Goal: Transaction & Acquisition: Download file/media

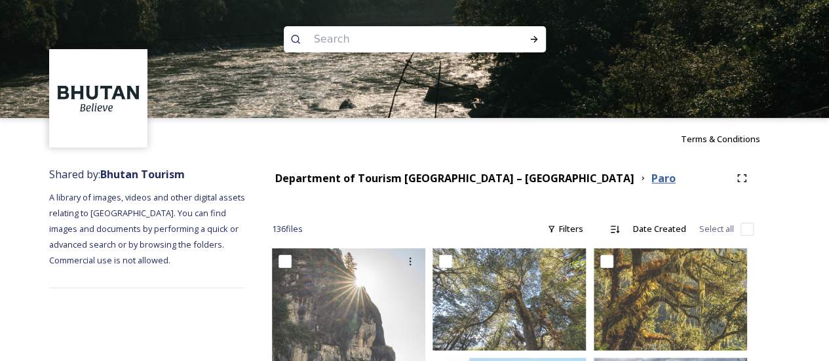
click at [651, 183] on strong "Paro" at bounding box center [663, 178] width 24 height 14
click at [638, 179] on icon at bounding box center [643, 178] width 10 height 10
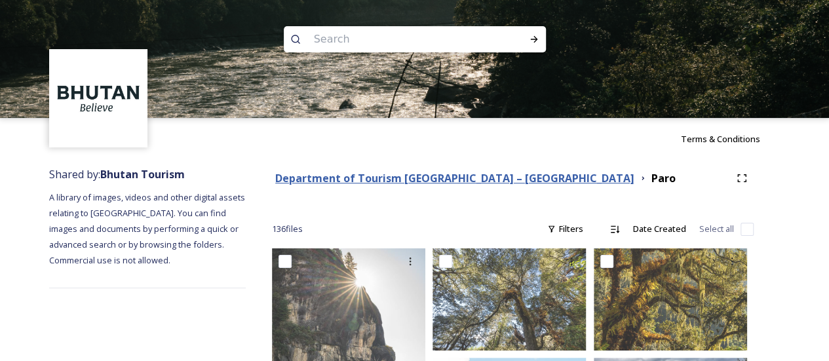
click at [400, 178] on strong "Department of Tourism [GEOGRAPHIC_DATA] – [GEOGRAPHIC_DATA]" at bounding box center [454, 178] width 359 height 14
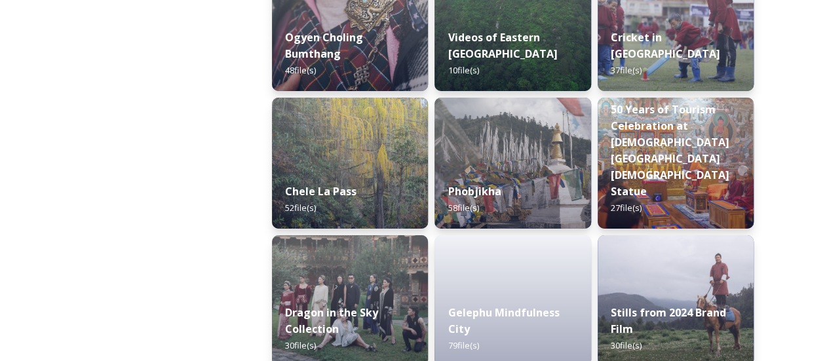
scroll to position [2175, 0]
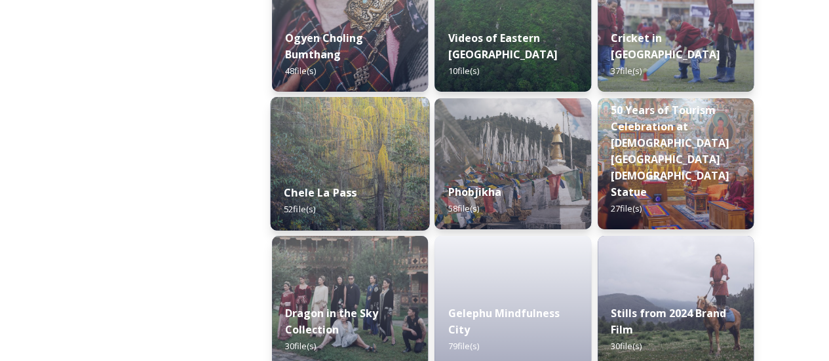
click at [373, 198] on div "Chele La Pass 52 file(s)" at bounding box center [350, 201] width 159 height 60
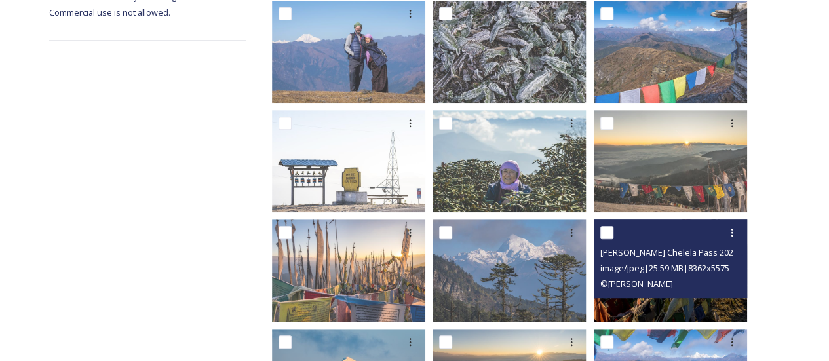
scroll to position [247, 0]
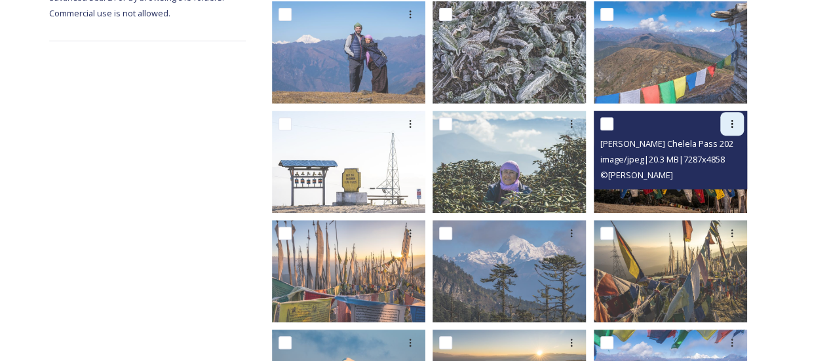
click at [729, 126] on icon at bounding box center [732, 124] width 10 height 10
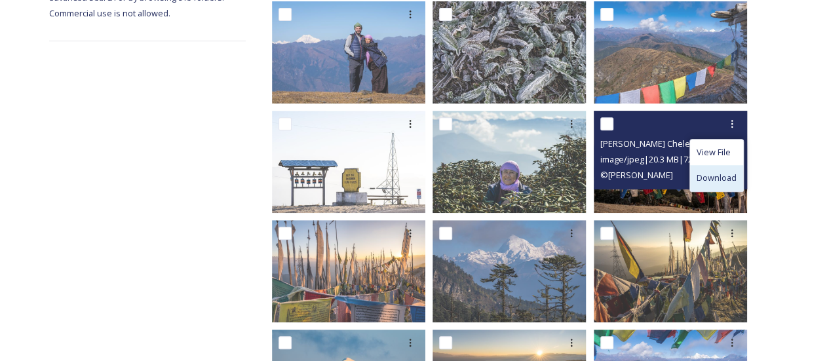
click at [717, 174] on span "Download" at bounding box center [716, 178] width 40 height 12
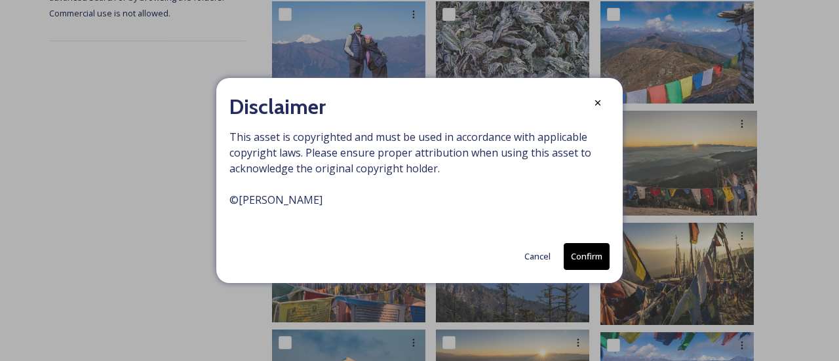
click at [598, 254] on button "Confirm" at bounding box center [586, 256] width 46 height 27
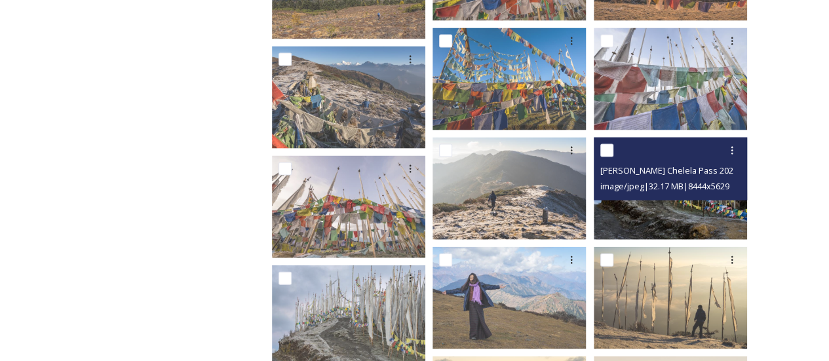
scroll to position [1308, 0]
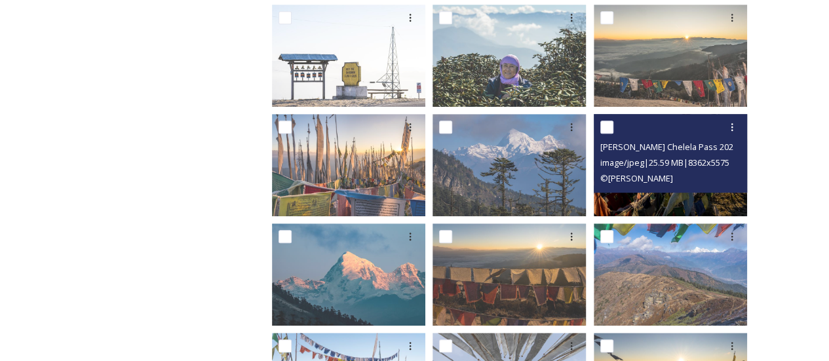
scroll to position [353, 0]
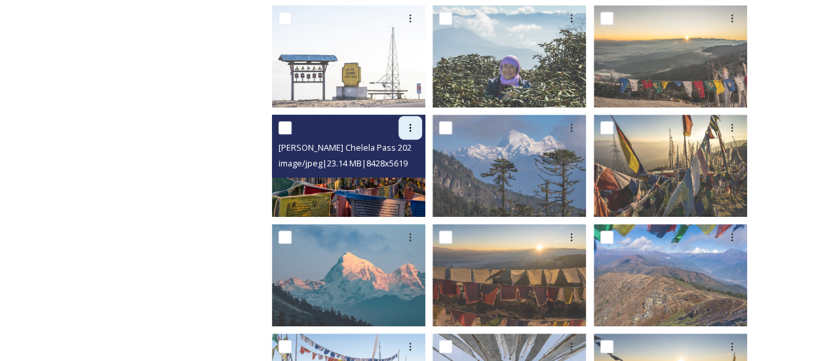
click at [414, 126] on icon at bounding box center [410, 128] width 10 height 10
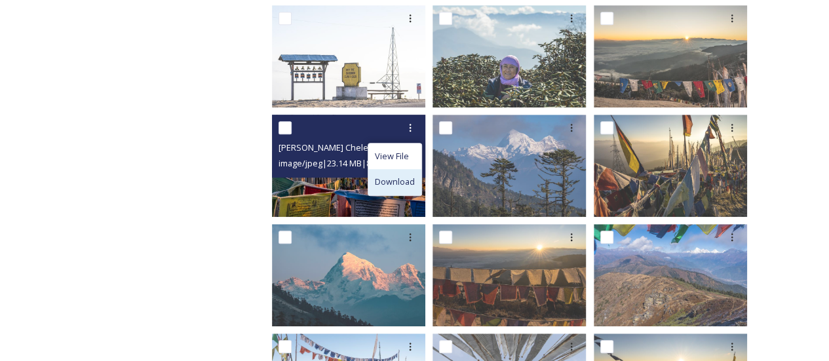
click at [413, 176] on span "Download" at bounding box center [395, 182] width 40 height 12
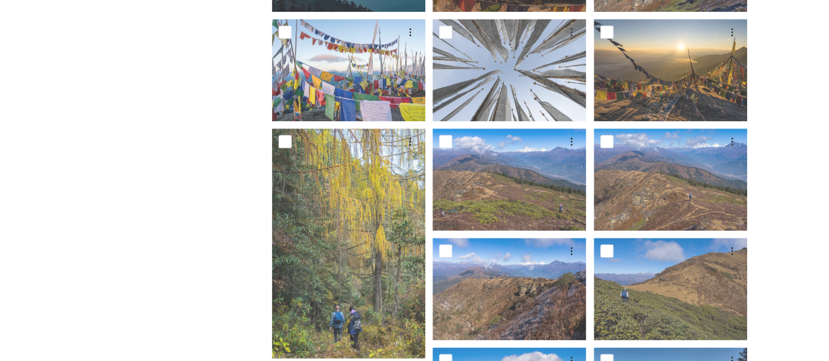
scroll to position [691, 0]
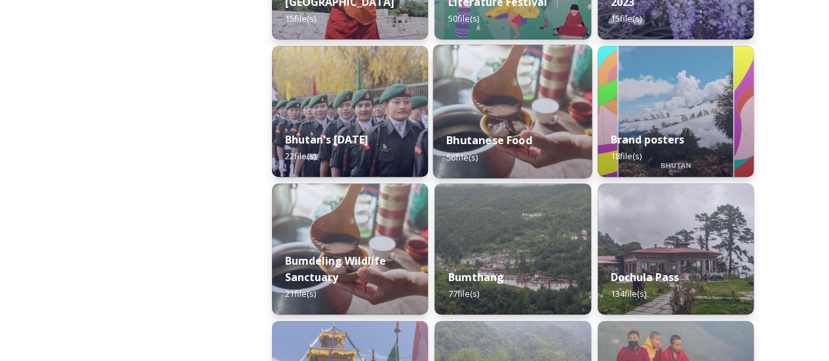
scroll to position [300, 0]
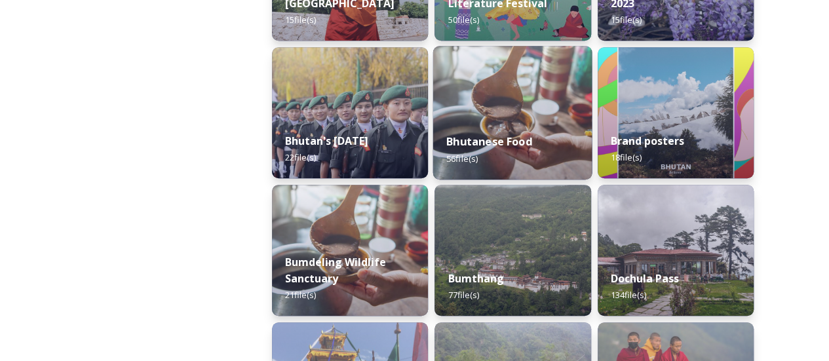
click at [546, 91] on img at bounding box center [512, 113] width 159 height 134
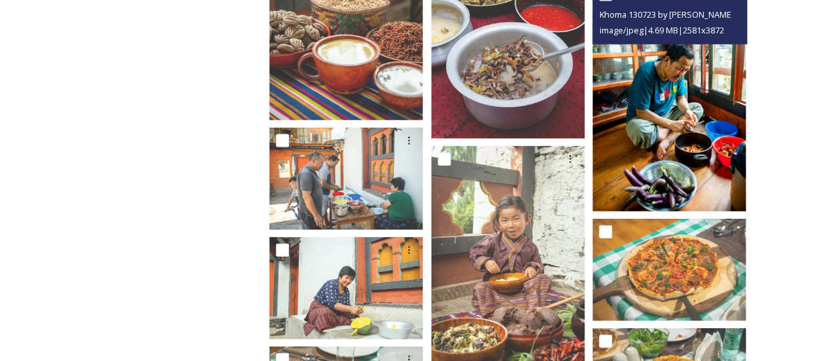
scroll to position [1276, 0]
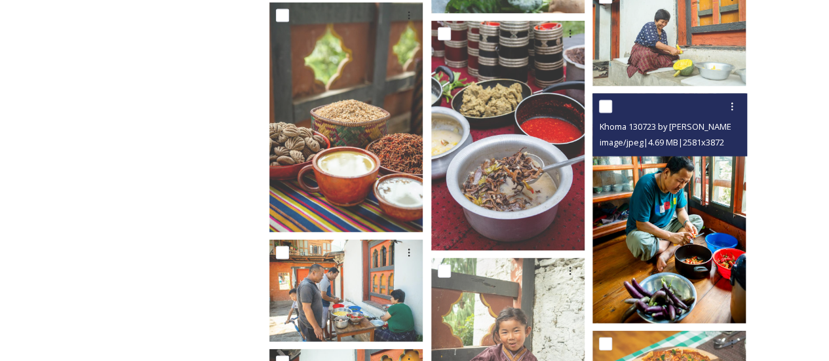
click at [730, 103] on div at bounding box center [732, 107] width 24 height 24
click at [717, 155] on span "Download" at bounding box center [716, 161] width 40 height 12
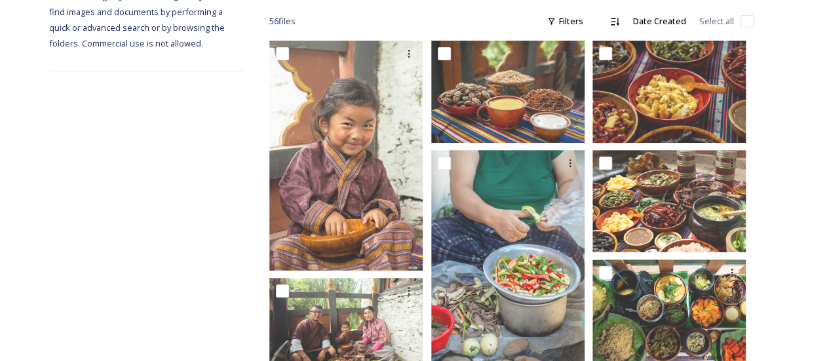
scroll to position [0, 0]
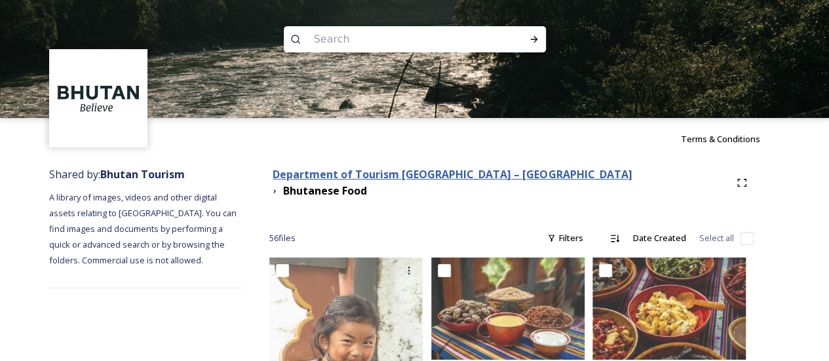
click at [314, 178] on strong "Department of Tourism [GEOGRAPHIC_DATA] – [GEOGRAPHIC_DATA]" at bounding box center [452, 174] width 359 height 14
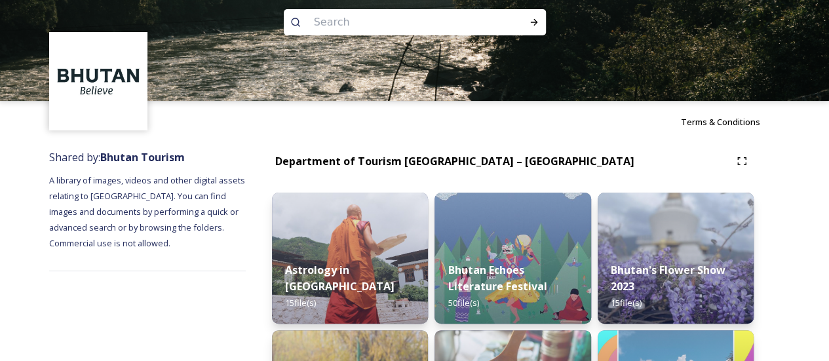
scroll to position [17, 0]
click at [421, 28] on input at bounding box center [397, 22] width 180 height 29
type input "archery"
click at [531, 27] on icon at bounding box center [534, 22] width 10 height 10
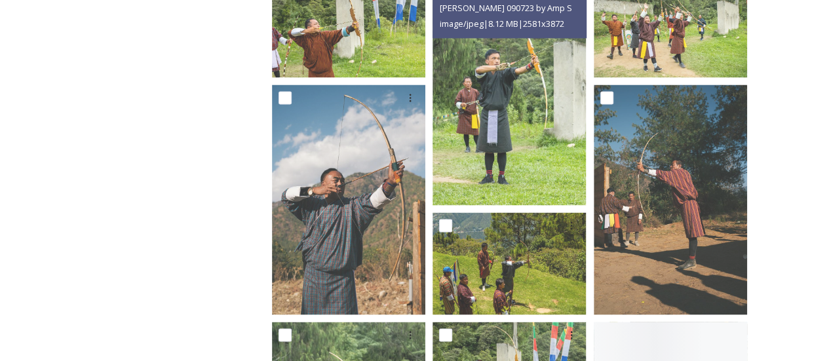
scroll to position [1063, 0]
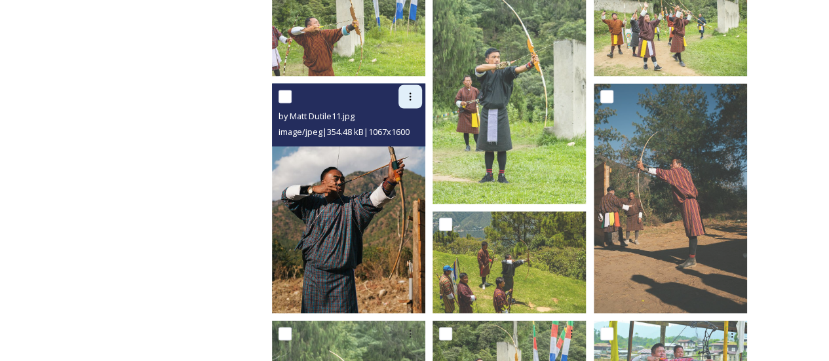
click at [416, 100] on div at bounding box center [410, 97] width 24 height 24
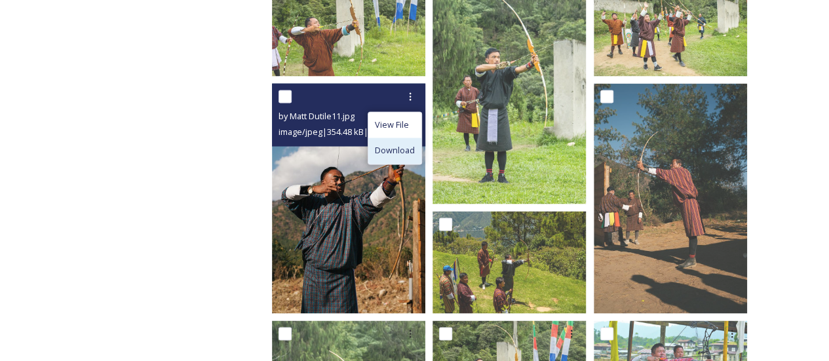
click at [400, 155] on span "Download" at bounding box center [395, 150] width 40 height 12
